Goal: Navigation & Orientation: Find specific page/section

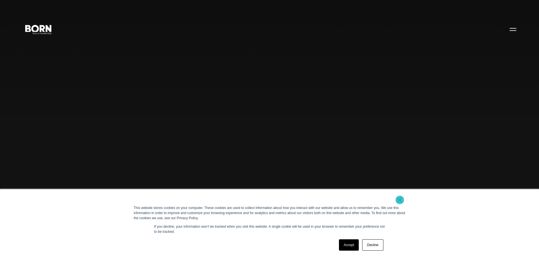
click at [400, 200] on link "×" at bounding box center [399, 199] width 7 height 5
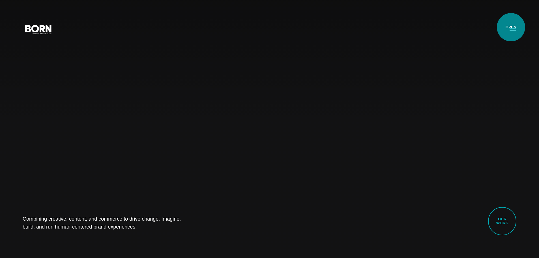
click at [511, 27] on button "Primary Menu" at bounding box center [513, 29] width 14 height 12
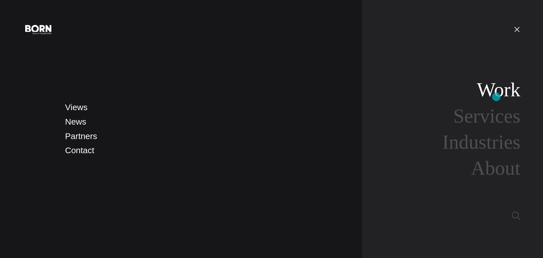
click at [497, 97] on link "Work" at bounding box center [499, 90] width 44 height 22
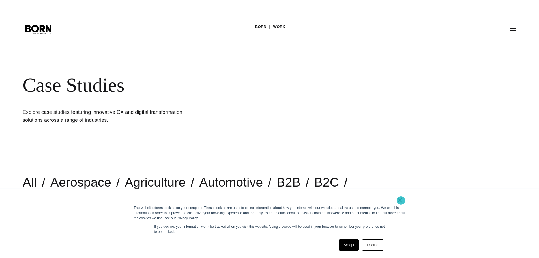
click at [401, 200] on link "×" at bounding box center [399, 199] width 7 height 5
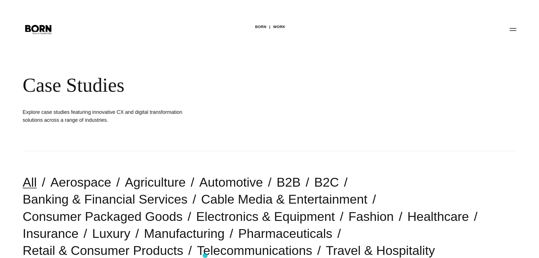
drag, startPoint x: 205, startPoint y: 255, endPoint x: 161, endPoint y: 447, distance: 196.6
